Goal: Navigation & Orientation: Understand site structure

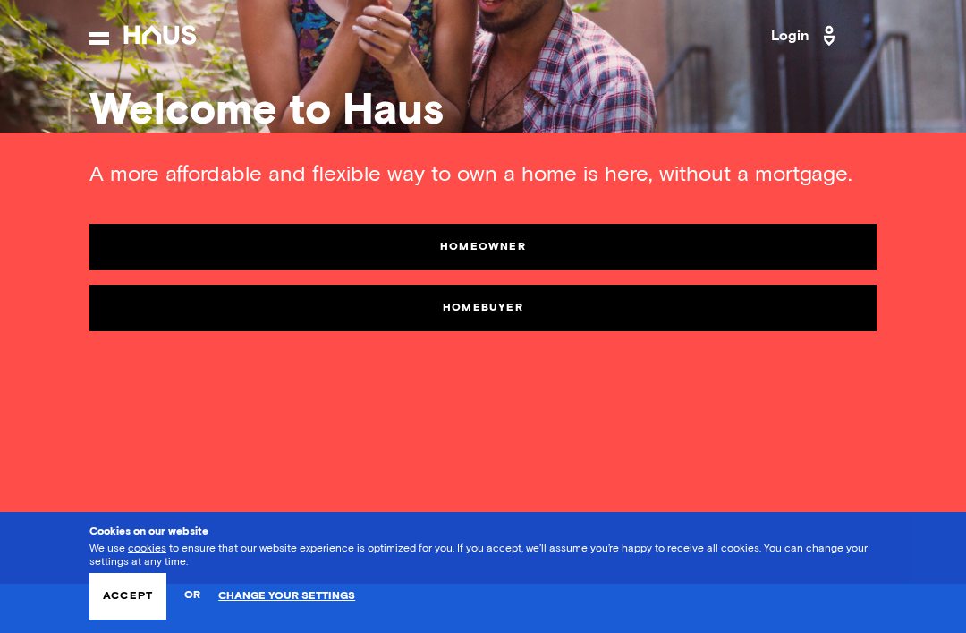
scroll to position [50, 0]
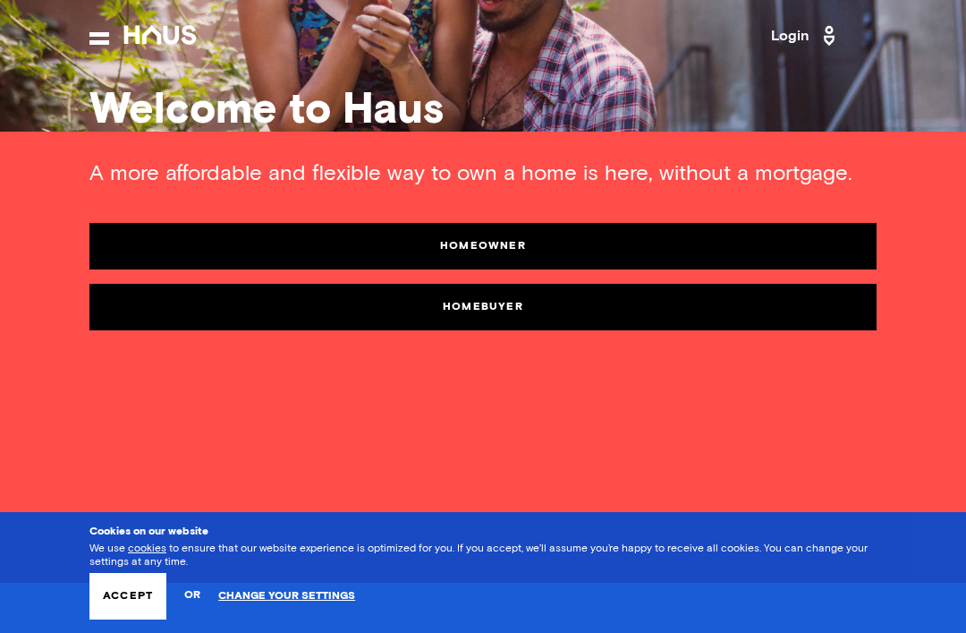
click at [117, 607] on button "Accept" at bounding box center [127, 596] width 77 height 47
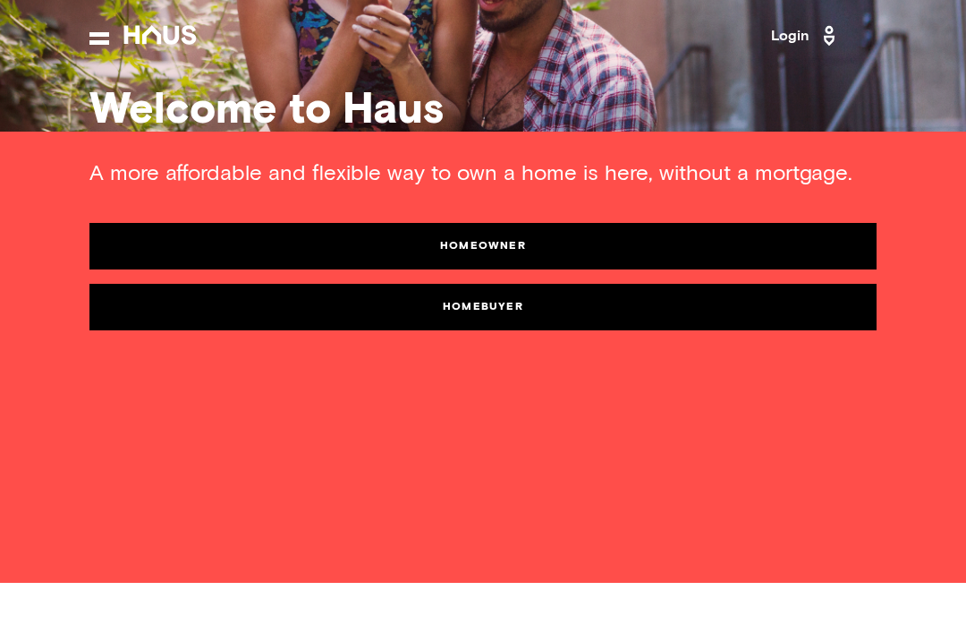
click at [100, 44] on button at bounding box center [99, 38] width 20 height 13
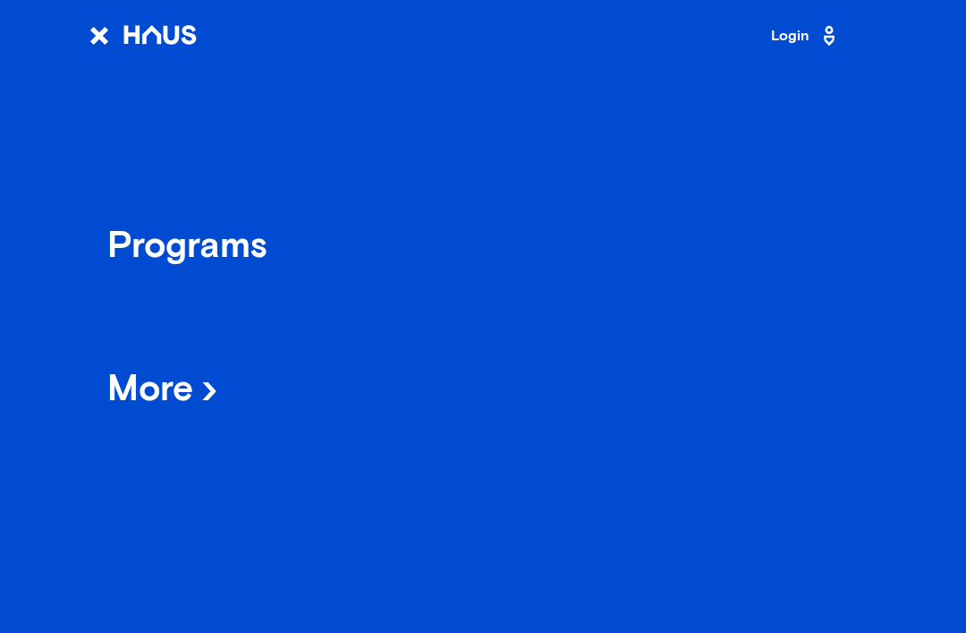
click at [266, 258] on div "Programs" at bounding box center [187, 247] width 160 height 31
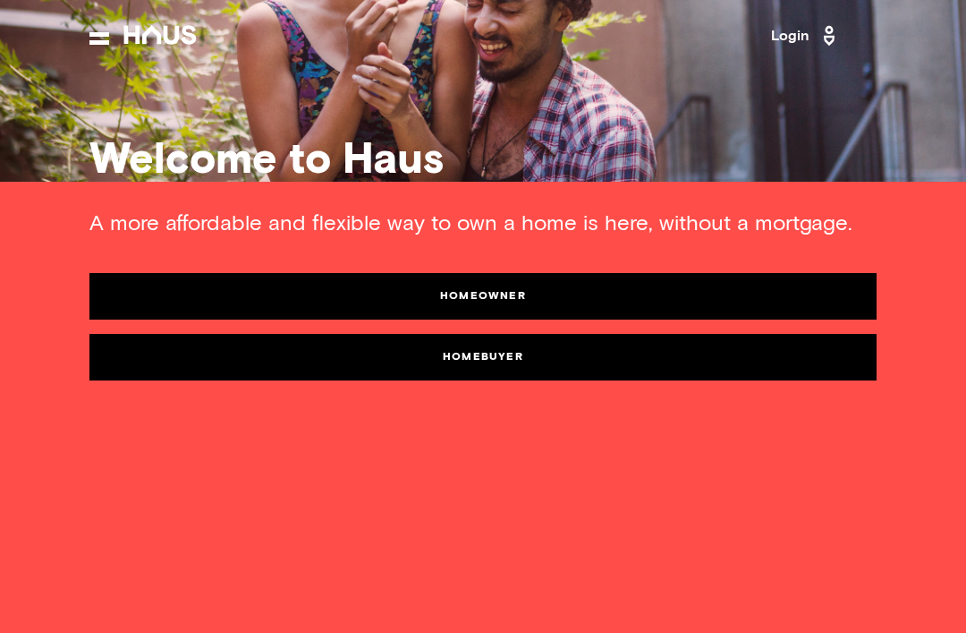
scroll to position [50, 0]
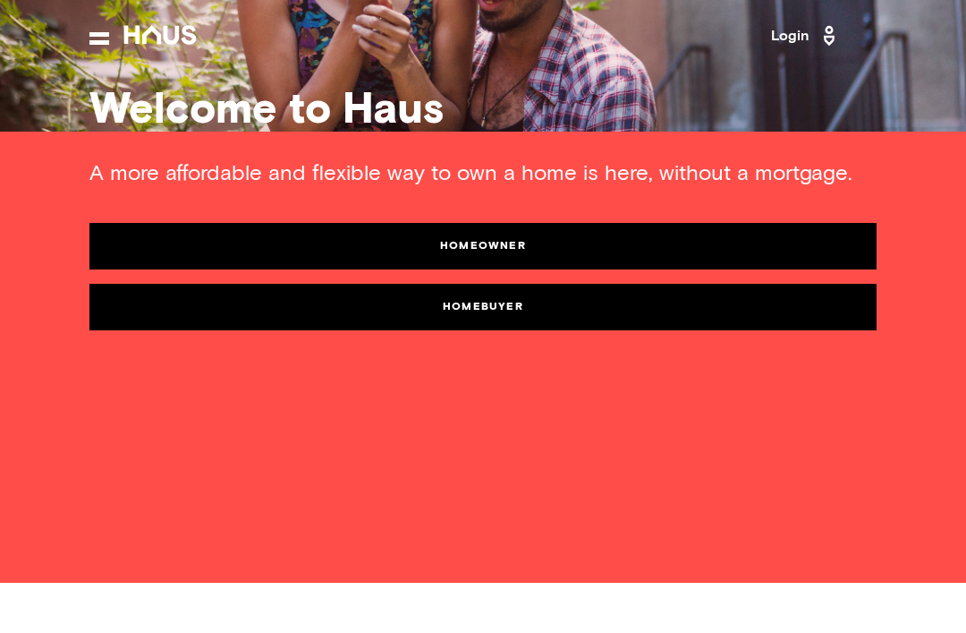
click at [109, 42] on button at bounding box center [99, 38] width 20 height 13
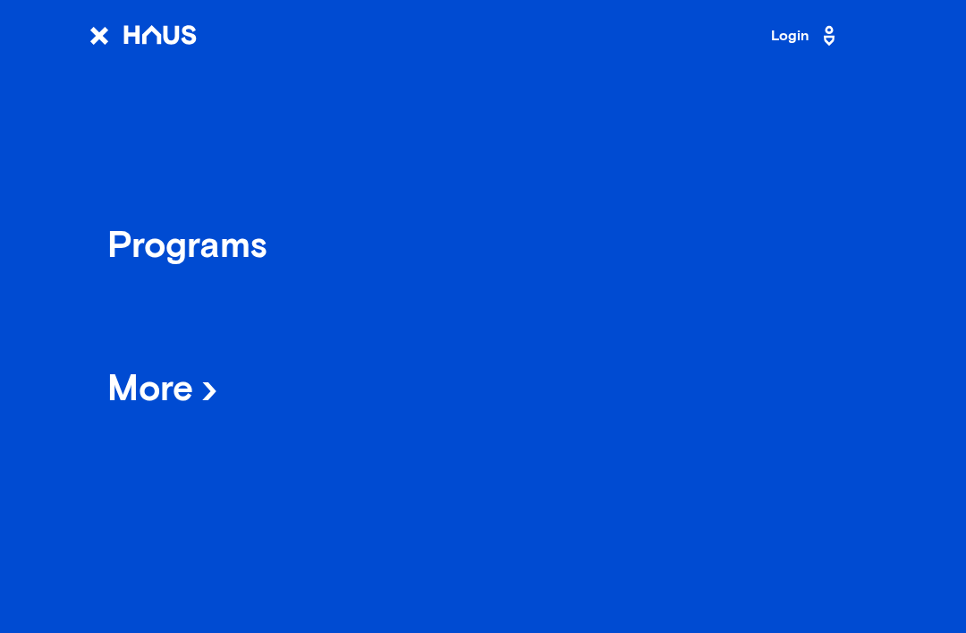
click at [200, 382] on span "More" at bounding box center [162, 393] width 111 height 36
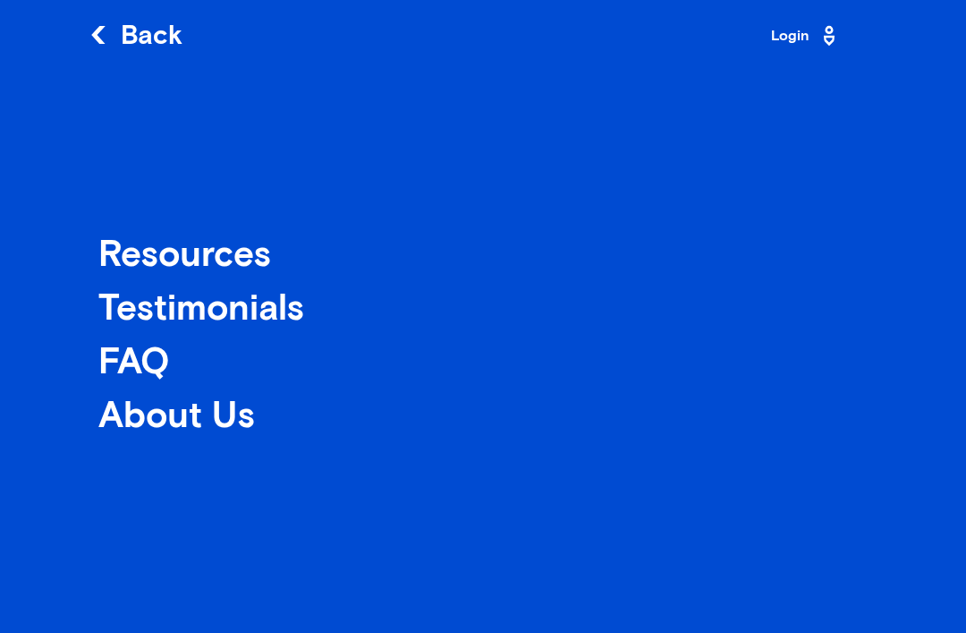
click at [208, 416] on div "About Us" at bounding box center [187, 417] width 179 height 31
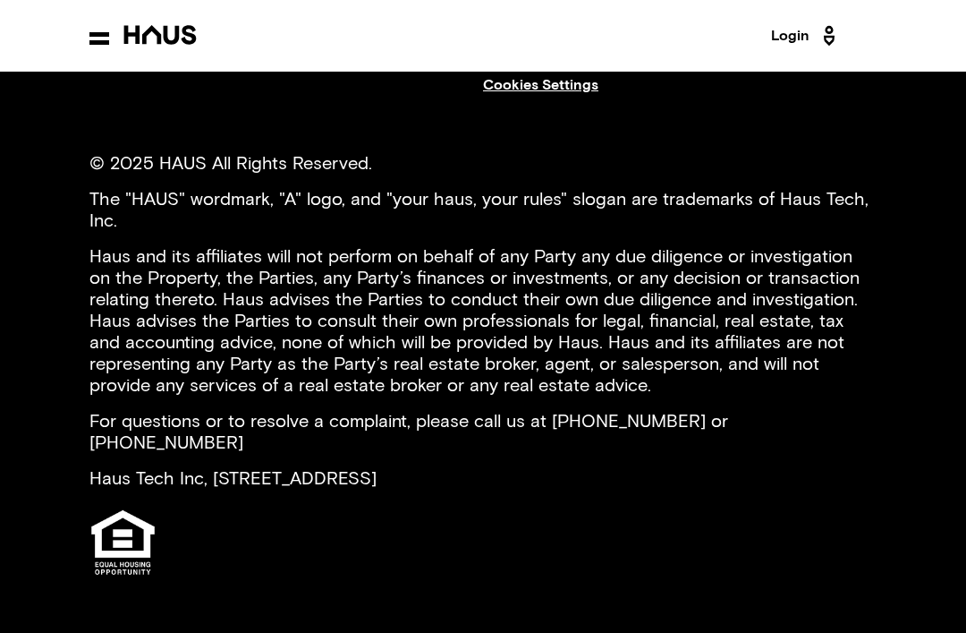
scroll to position [2928, 0]
